Goal: Task Accomplishment & Management: Manage account settings

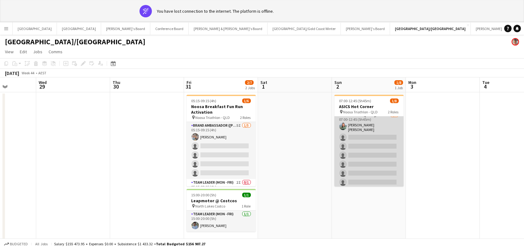
scroll to position [25, 0]
click at [379, 140] on app-card-role "Team Leader ([DATE]) 5I 1A [DATE] 07:00-12:45 (5h45m) [PERSON_NAME] [PERSON_NAM…" at bounding box center [368, 150] width 69 height 77
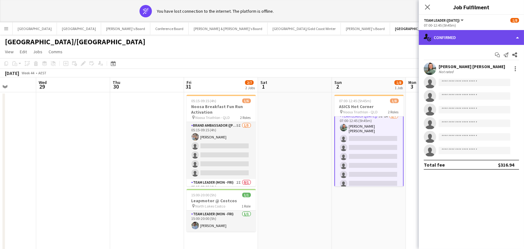
click at [486, 35] on div "single-neutral-actions-check-2 Confirmed" at bounding box center [471, 37] width 105 height 15
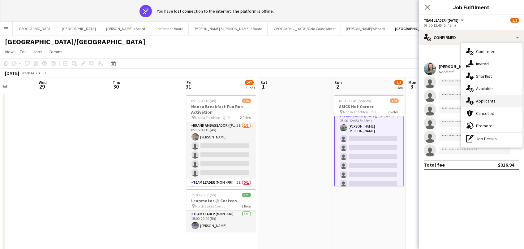
click at [488, 102] on span "Applicants" at bounding box center [485, 101] width 19 height 6
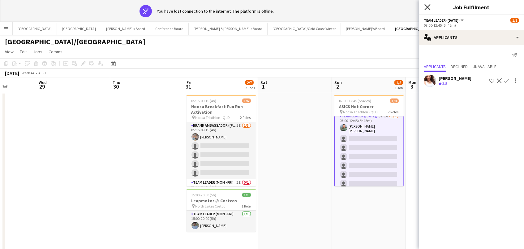
click at [427, 9] on icon "Close pop-in" at bounding box center [427, 7] width 6 height 6
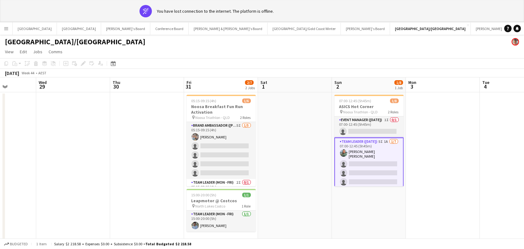
scroll to position [0, 0]
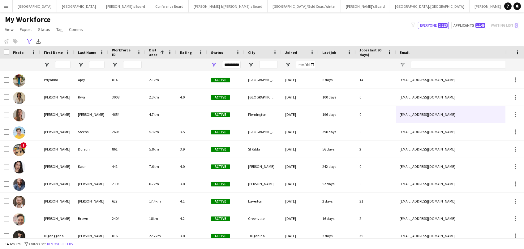
scroll to position [9, 0]
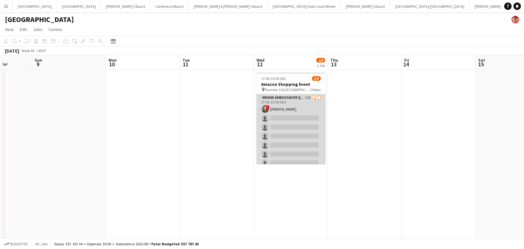
scroll to position [0, 263]
click at [314, 103] on app-card-role "Brand Ambassador (Mon - Fri) 12A 1/7 17:00-23:00 (6h) ! Bonnie Renwick single-n…" at bounding box center [291, 131] width 69 height 75
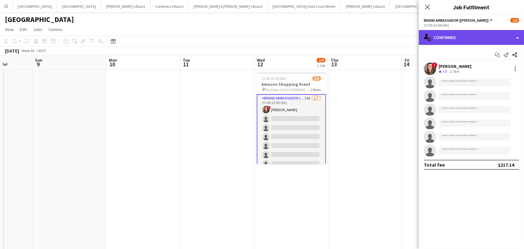
click at [459, 33] on div "single-neutral-actions-check-2 Confirmed" at bounding box center [471, 37] width 105 height 15
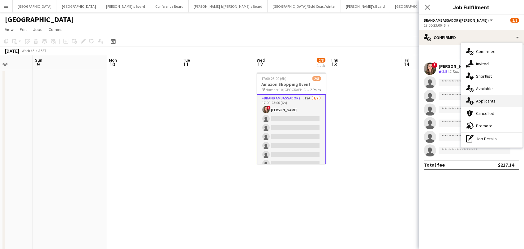
click at [478, 99] on span "Applicants" at bounding box center [485, 101] width 19 height 6
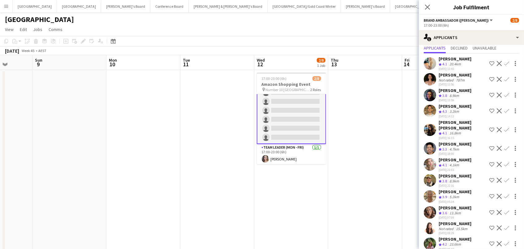
scroll to position [18, 0]
click at [506, 242] on app-icon "Confirm" at bounding box center [506, 244] width 5 height 5
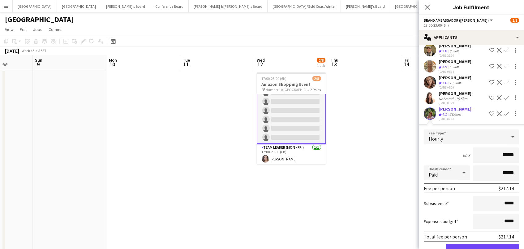
click at [482, 244] on button "Confirm" at bounding box center [482, 250] width 73 height 12
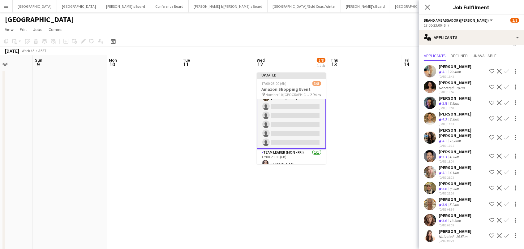
scroll to position [0, 0]
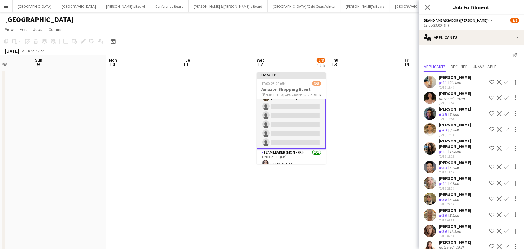
click at [507, 111] on app-icon "Confirm" at bounding box center [506, 113] width 5 height 5
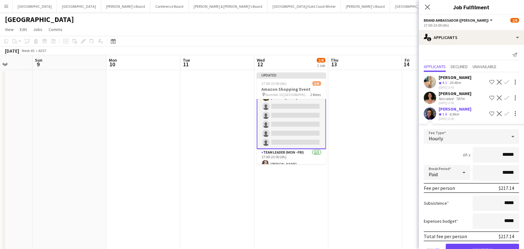
click at [482, 247] on button "Confirm" at bounding box center [482, 249] width 73 height 12
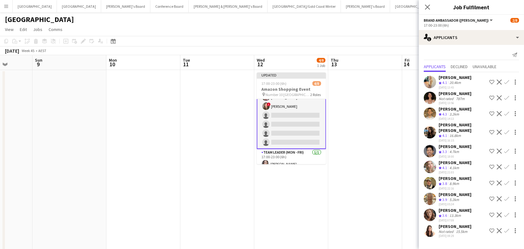
click at [506, 130] on app-icon "Confirm" at bounding box center [506, 132] width 5 height 5
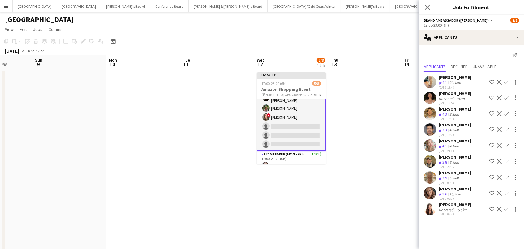
click at [506, 111] on app-icon "Confirm" at bounding box center [506, 113] width 5 height 5
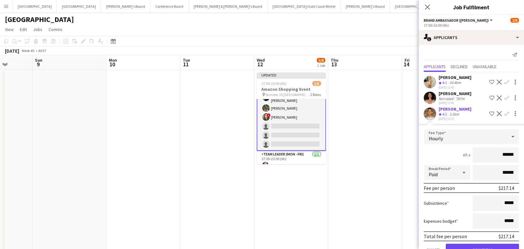
click at [482, 247] on button "Confirm" at bounding box center [482, 249] width 73 height 12
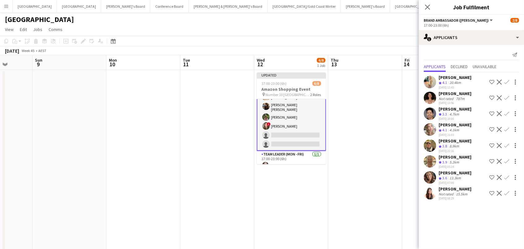
click at [507, 143] on app-icon "Confirm" at bounding box center [506, 145] width 5 height 5
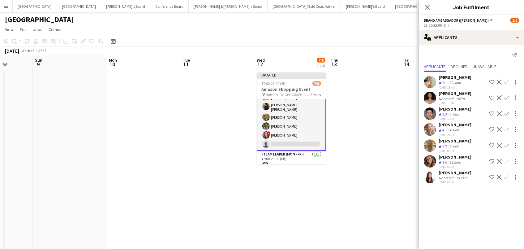
click at [378, 98] on app-date-cell at bounding box center [365, 241] width 74 height 342
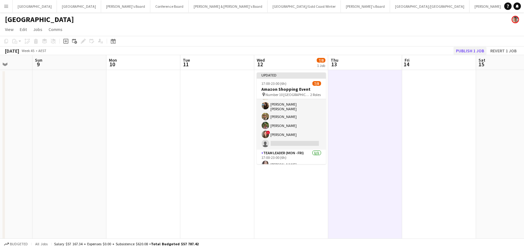
click at [475, 50] on button "Publish 1 job" at bounding box center [469, 51] width 33 height 8
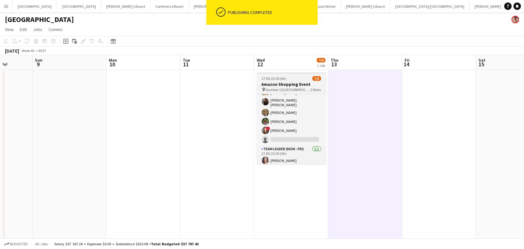
scroll to position [0, 263]
click at [289, 90] on span "Number 10 Sydney" at bounding box center [288, 89] width 45 height 5
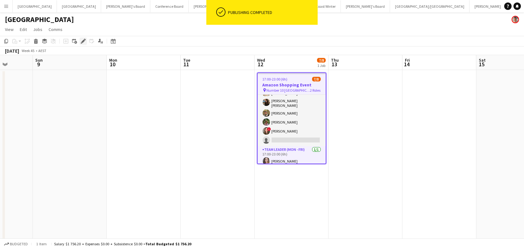
click at [82, 41] on icon at bounding box center [82, 41] width 3 height 3
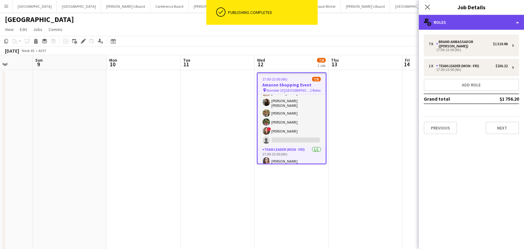
click at [454, 23] on div "multiple-users-add Roles" at bounding box center [471, 22] width 105 height 15
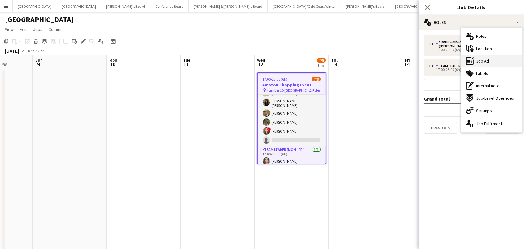
click at [485, 59] on span "Job Ad" at bounding box center [482, 61] width 13 height 6
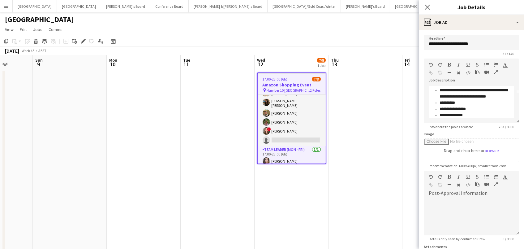
scroll to position [29, 0]
click at [379, 112] on app-date-cell at bounding box center [365, 241] width 74 height 342
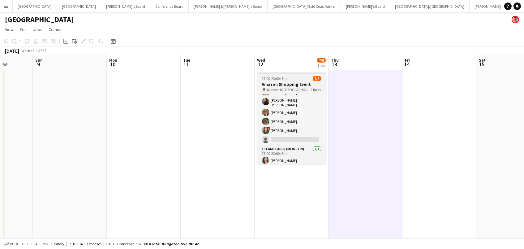
click at [273, 81] on h3 "Amazon Shopping Event" at bounding box center [291, 84] width 69 height 6
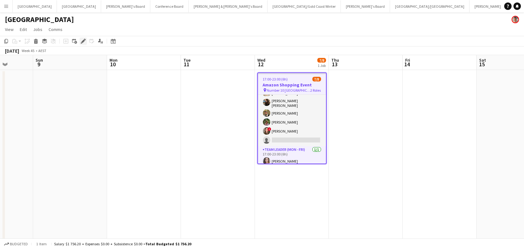
click at [81, 39] on icon "Edit" at bounding box center [83, 41] width 5 height 5
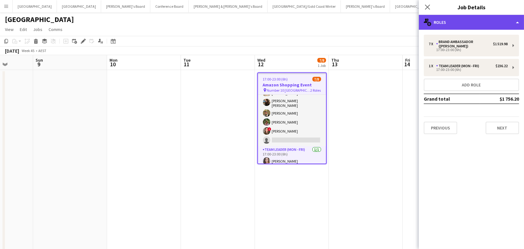
click at [472, 28] on div "multiple-users-add Roles" at bounding box center [471, 22] width 105 height 15
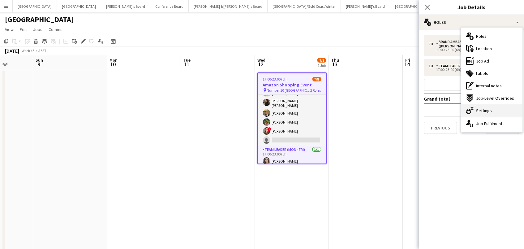
click at [493, 109] on div "cog-double-3 Settings" at bounding box center [491, 110] width 61 height 12
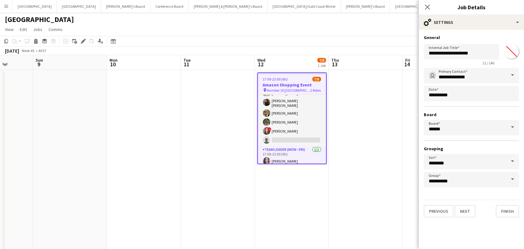
click at [510, 53] on input "*******" at bounding box center [511, 51] width 22 height 22
type input "*******"
click at [394, 114] on app-date-cell at bounding box center [366, 241] width 74 height 342
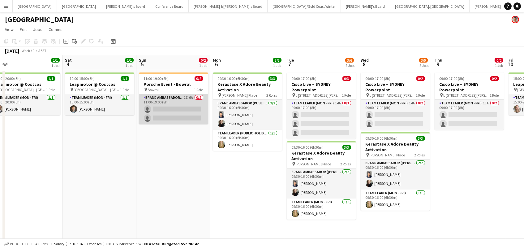
scroll to position [0, 159]
click at [178, 116] on app-card-role "Brand Ambassador (Sunday) 2I 6A 0/2 11:00-19:00 (8h) single-neutral-actions sin…" at bounding box center [173, 109] width 69 height 30
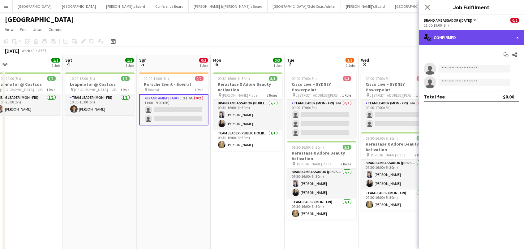
click at [467, 36] on div "single-neutral-actions-check-2 Confirmed" at bounding box center [471, 37] width 105 height 15
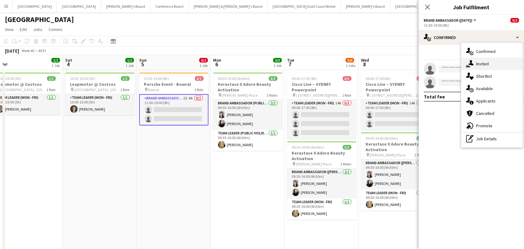
click at [477, 63] on span "Invited" at bounding box center [482, 64] width 13 height 6
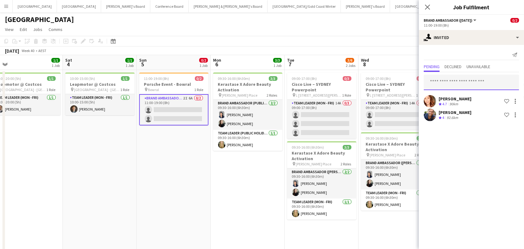
click at [471, 80] on input "text" at bounding box center [471, 82] width 95 height 15
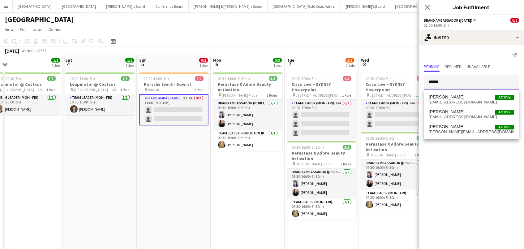
type input "*****"
drag, startPoint x: 471, startPoint y: 80, endPoint x: 465, endPoint y: 114, distance: 34.8
click at [465, 114] on span "katiejanesharpe@hotmail.com" at bounding box center [471, 116] width 85 height 5
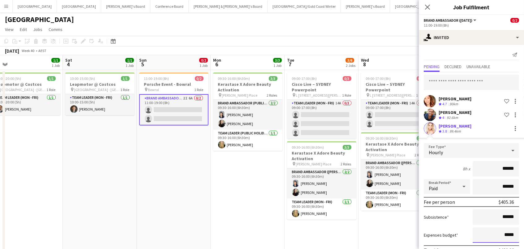
click at [486, 229] on input "*****" at bounding box center [496, 234] width 46 height 15
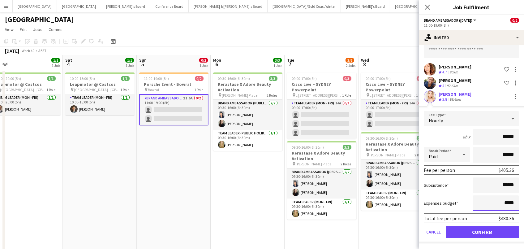
scroll to position [31, 0]
click at [479, 229] on button "Confirm" at bounding box center [482, 232] width 73 height 12
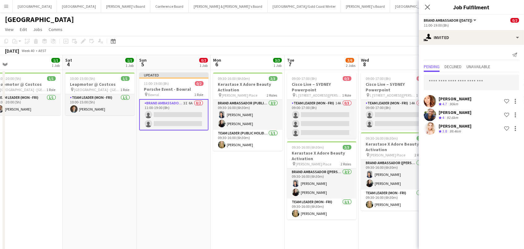
scroll to position [0, 0]
click at [394, 31] on app-page-menu "View Day view expanded Day view collapsed Month view Date picker Jump to today …" at bounding box center [262, 30] width 524 height 12
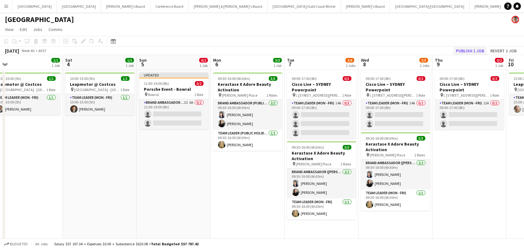
click at [477, 50] on button "Publish 1 job" at bounding box center [469, 51] width 33 height 8
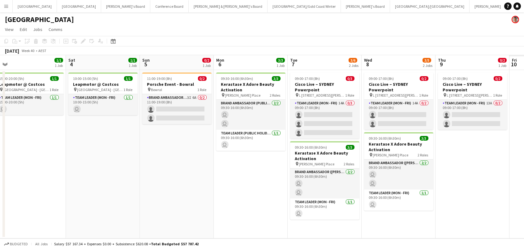
scroll to position [0, 189]
